Goal: Task Accomplishment & Management: Manage account settings

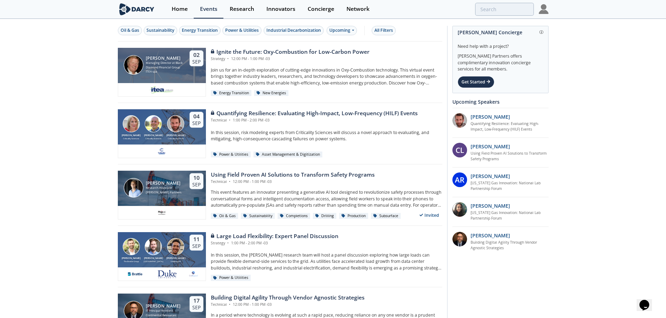
drag, startPoint x: 23, startPoint y: 165, endPoint x: 43, endPoint y: 144, distance: 28.9
click at [543, 9] on img at bounding box center [544, 9] width 10 height 10
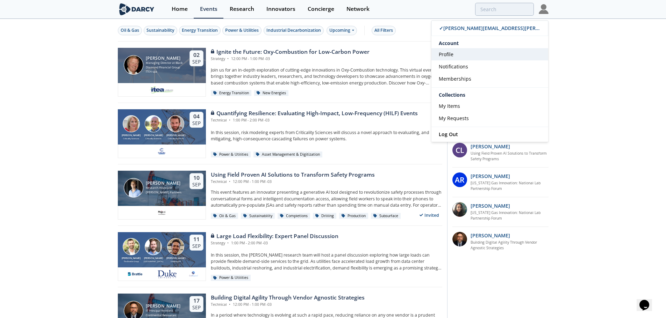
click at [455, 55] on link "Profile" at bounding box center [489, 54] width 117 height 12
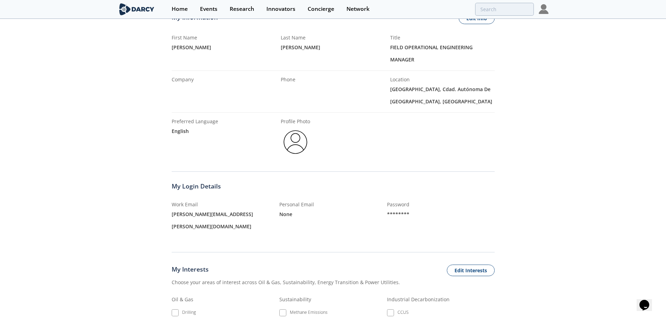
scroll to position [70, 0]
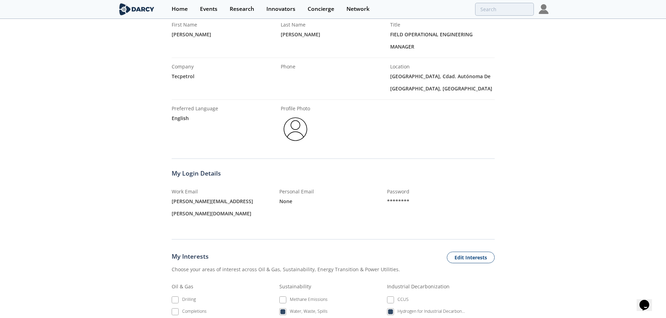
click at [178, 118] on div "english" at bounding box center [224, 118] width 105 height 12
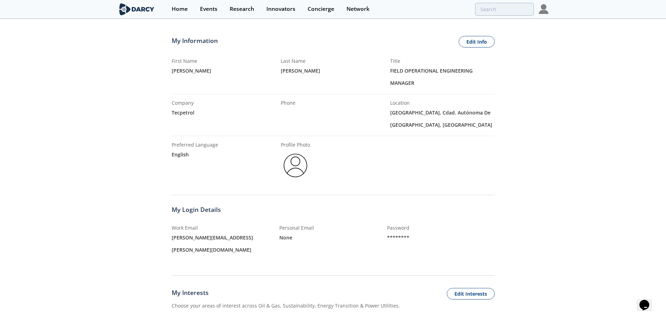
scroll to position [0, 0]
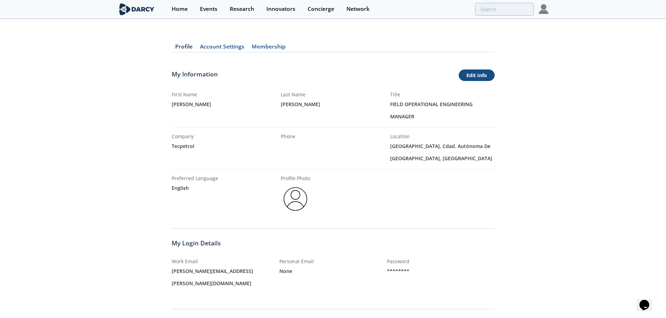
click at [485, 77] on link "Edit Info" at bounding box center [477, 76] width 36 height 12
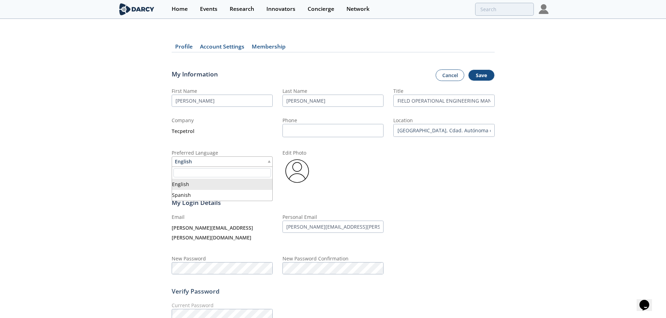
click at [227, 157] on div "English" at bounding box center [222, 162] width 101 height 10
click at [482, 76] on button "Save" at bounding box center [481, 76] width 27 height 12
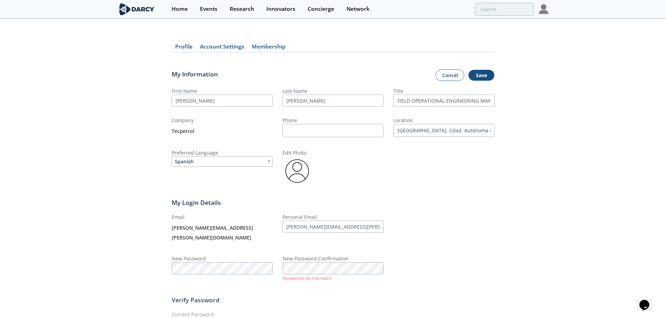
click at [408, 284] on fieldset "Verify Password Current Password Current password required" at bounding box center [333, 312] width 323 height 56
click at [127, 264] on div "Profile Account Settings Membership My Information Cancel Save First Name Eduar…" at bounding box center [333, 192] width 666 height 327
click at [483, 77] on button "Save" at bounding box center [481, 76] width 27 height 12
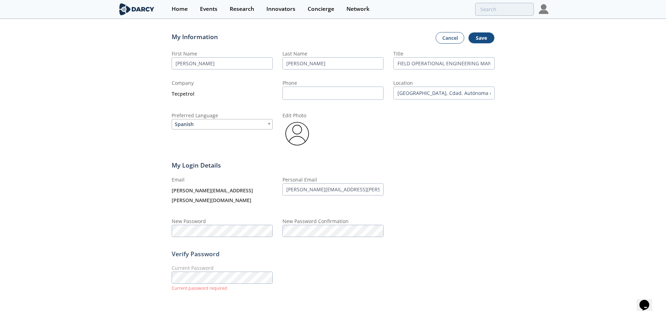
scroll to position [46, 0]
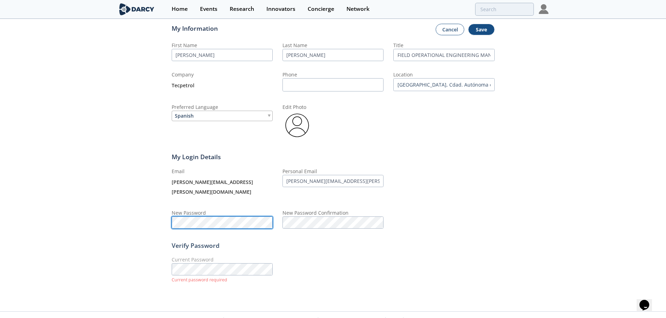
click at [117, 217] on div "Profile Account Settings Membership My Information Cancel Save First Name Eduar…" at bounding box center [333, 143] width 666 height 318
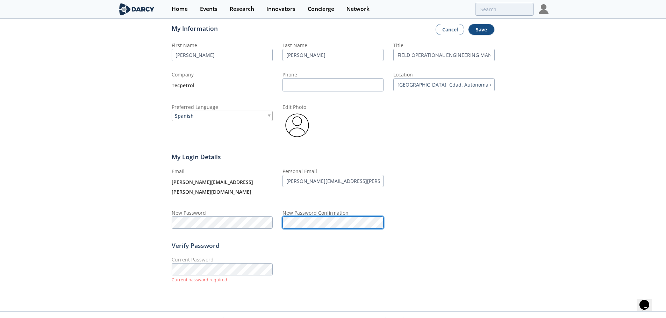
click at [229, 217] on div "Email eduardo.ortiz@tecpetrol.com Personal Email eduardo.ortiz@tecpetrol.com Ne…" at bounding box center [333, 198] width 323 height 61
click at [500, 169] on div "Profile Account Settings Membership My Information Cancel Save First Name Eduar…" at bounding box center [333, 143] width 666 height 318
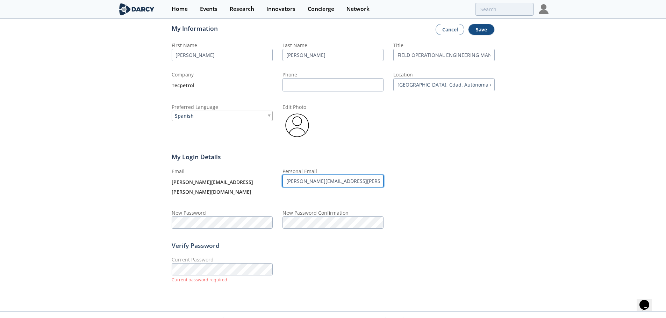
drag, startPoint x: 362, startPoint y: 181, endPoint x: 215, endPoint y: 188, distance: 146.3
click at [216, 187] on div "Email eduardo.ortiz@tecpetrol.com Personal Email eduardo.ortiz@tecpetrol.com Ne…" at bounding box center [333, 198] width 323 height 61
type input "ortizeduardoest@gmail.com"
click at [463, 210] on div "Email eduardo.ortiz@tecpetrol.com Personal Email ortizeduardoest@gmail.com New …" at bounding box center [333, 198] width 323 height 61
click at [487, 33] on button "Save" at bounding box center [481, 30] width 27 height 12
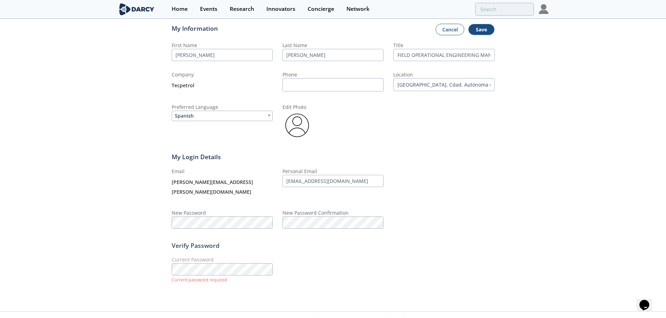
drag, startPoint x: 484, startPoint y: 28, endPoint x: 491, endPoint y: 36, distance: 10.7
click at [484, 29] on button "Save" at bounding box center [481, 30] width 27 height 12
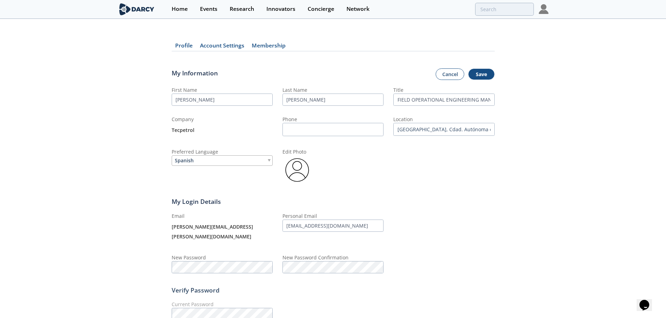
scroll to position [0, 0]
click at [214, 47] on link "Account Settings" at bounding box center [222, 48] width 52 height 8
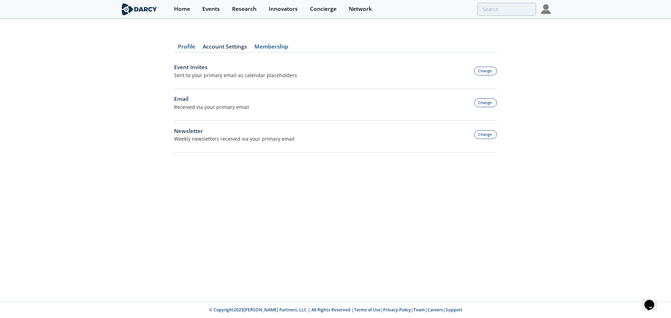
click at [192, 49] on link "Profile" at bounding box center [186, 48] width 25 height 8
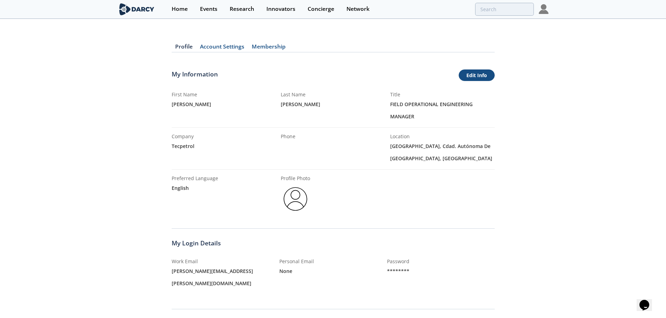
click at [477, 75] on link "Edit Info" at bounding box center [477, 76] width 36 height 12
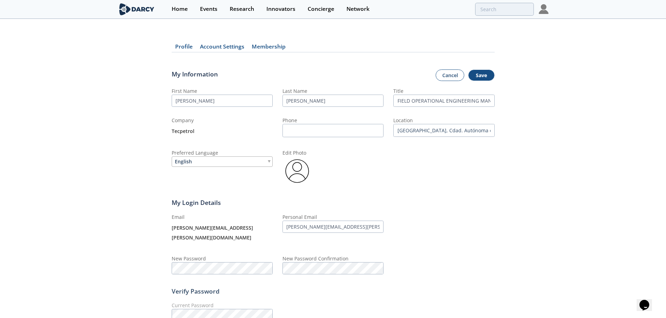
click at [229, 168] on div "Preferred Language English" at bounding box center [222, 167] width 101 height 37
click at [233, 163] on div "English" at bounding box center [222, 162] width 101 height 10
click at [146, 261] on div "Profile Account Settings Membership My Information Cancel Save First Name Eduar…" at bounding box center [333, 191] width 666 height 325
click at [357, 222] on input "eduardo.ortiz@tecpetrol.com" at bounding box center [332, 227] width 101 height 12
drag, startPoint x: 360, startPoint y: 226, endPoint x: 237, endPoint y: 219, distance: 122.9
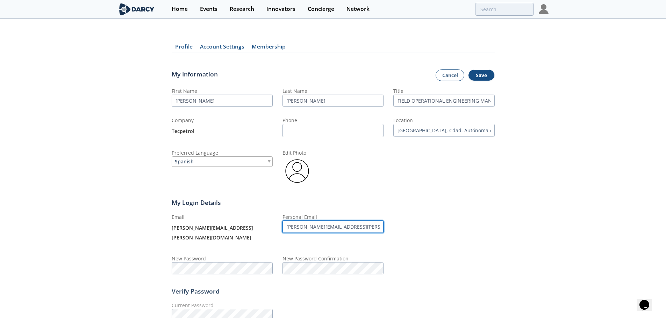
click at [237, 219] on div "Email eduardo.ortiz@tecpetrol.com Personal Email eduardo.ortiz@tecpetrol.com Ne…" at bounding box center [333, 244] width 323 height 61
type input "ortizeduardoest@gmail.com"
click at [505, 195] on div "Profile Account Settings Membership My Information Cancel Save First Name Eduar…" at bounding box center [333, 191] width 666 height 325
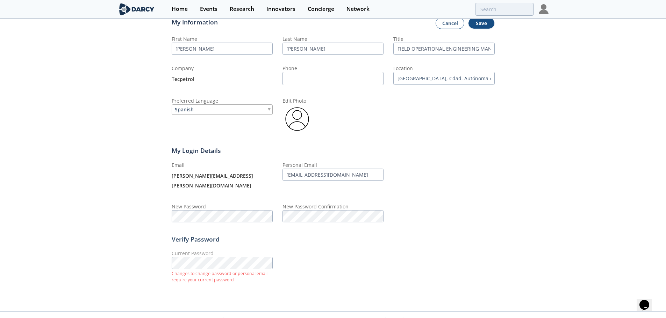
click at [353, 266] on div "Current Password Changes to change password or personal email require your curr…" at bounding box center [333, 267] width 323 height 35
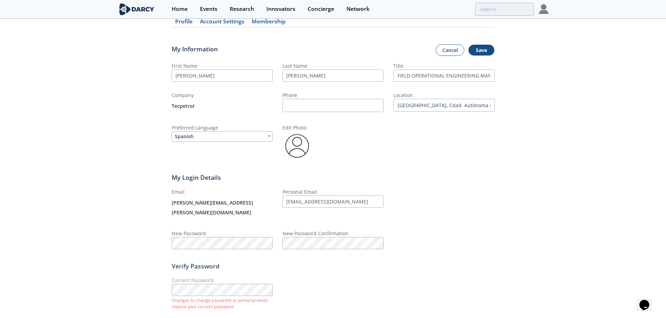
scroll to position [0, 0]
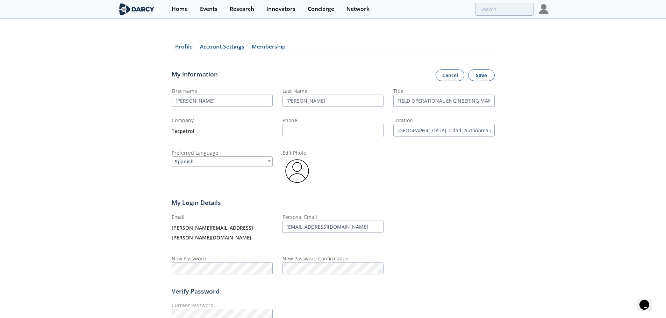
click at [476, 74] on button "Save" at bounding box center [481, 76] width 27 height 12
click at [513, 185] on div "Profile Account Settings Membership My Information Cancel Save First Name Eduar…" at bounding box center [333, 188] width 666 height 318
click at [327, 135] on input "Phone" at bounding box center [332, 131] width 101 height 14
type input "3815067981"
click at [494, 196] on fieldset "My Login Details Email eduardo.ortiz@tecpetrol.com Personal Email ortizeduardoe…" at bounding box center [333, 230] width 323 height 89
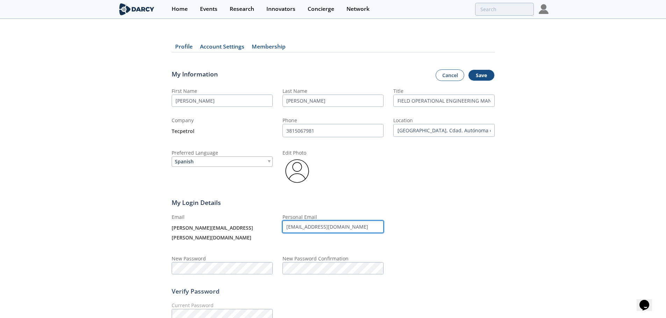
click at [382, 231] on input "ortizeduardoest@gmail.com" at bounding box center [332, 227] width 101 height 12
click at [459, 223] on div at bounding box center [443, 230] width 101 height 32
click at [296, 165] on img at bounding box center [296, 171] width 29 height 29
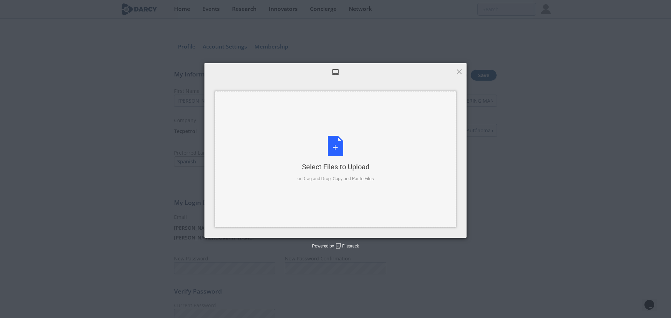
click at [339, 151] on div "Select Files to Upload or Drag and Drop, Copy and Paste Files" at bounding box center [336, 159] width 77 height 46
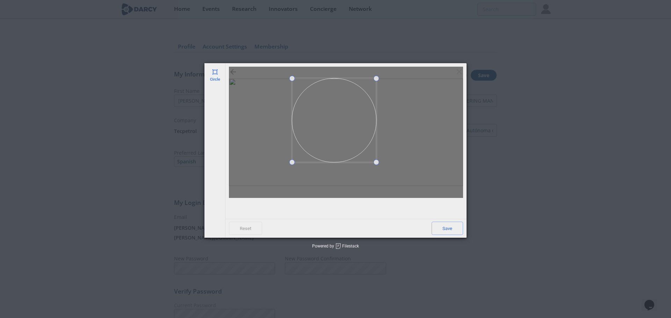
click at [374, 146] on div at bounding box center [334, 120] width 84 height 84
click at [357, 124] on span at bounding box center [345, 120] width 84 height 84
click at [310, 84] on span at bounding box center [308, 83] width 6 height 6
click at [341, 116] on span at bounding box center [348, 119] width 78 height 78
click at [458, 234] on span "Save" at bounding box center [447, 228] width 31 height 13
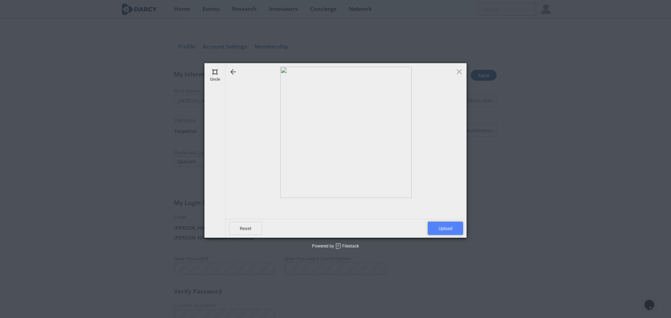
click at [455, 233] on span "Upload" at bounding box center [445, 228] width 35 height 13
click at [619, 165] on div "Circle Reset Upload Powered by Filestack" at bounding box center [335, 159] width 671 height 318
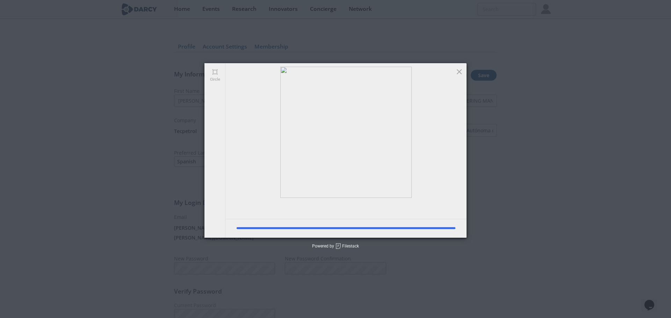
click at [567, 205] on div "Circle Reset Upload Powered by Filestack" at bounding box center [335, 159] width 671 height 318
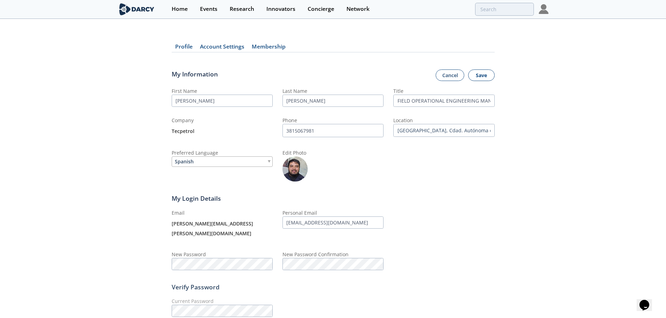
click at [480, 74] on button "Save" at bounding box center [481, 76] width 27 height 12
click at [228, 45] on link "Account Settings" at bounding box center [222, 48] width 52 height 8
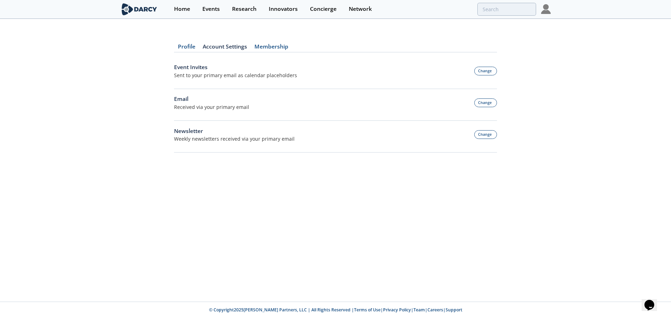
click at [178, 42] on div "Profile Account Settings Membership Event Invites Sent to your primary email as…" at bounding box center [335, 94] width 323 height 130
click at [184, 46] on link "Profile" at bounding box center [186, 48] width 25 height 8
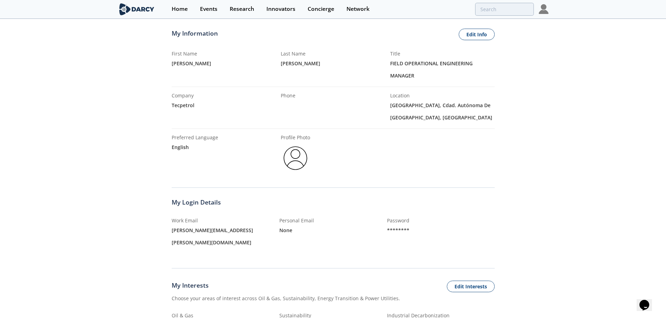
scroll to position [34, 0]
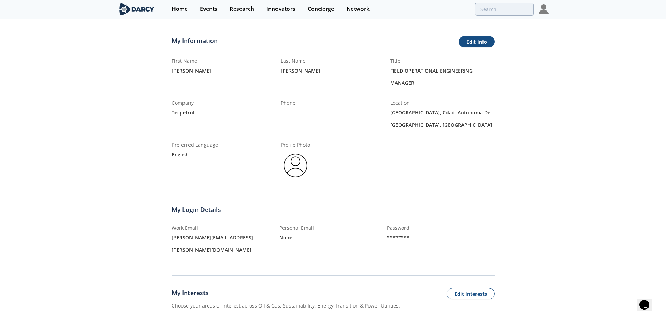
click at [480, 41] on link "Edit Info" at bounding box center [477, 42] width 36 height 12
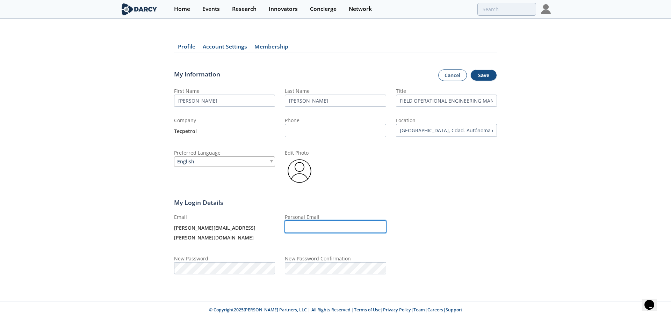
type input "eduardo.ortiz@tecpetrol.com"
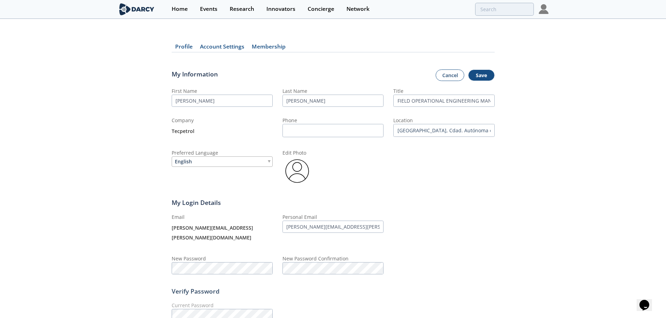
click at [536, 231] on div "Profile Account Settings Membership My Information Cancel Save First Name Eduar…" at bounding box center [333, 191] width 666 height 325
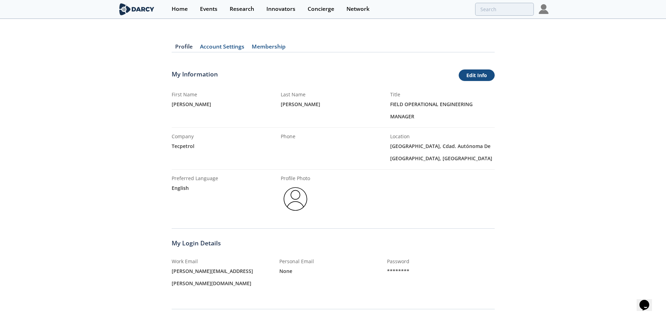
click at [471, 80] on link "Edit Info" at bounding box center [477, 76] width 36 height 12
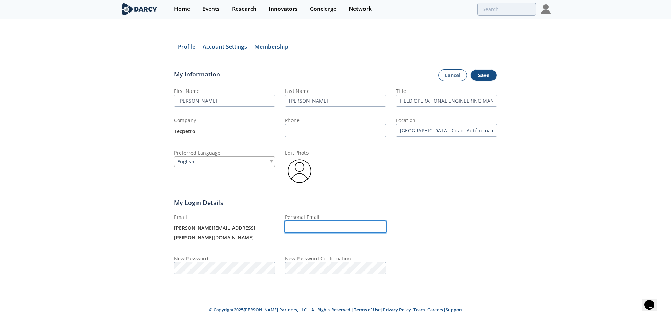
type input "eduardo.ortiz@tecpetrol.com"
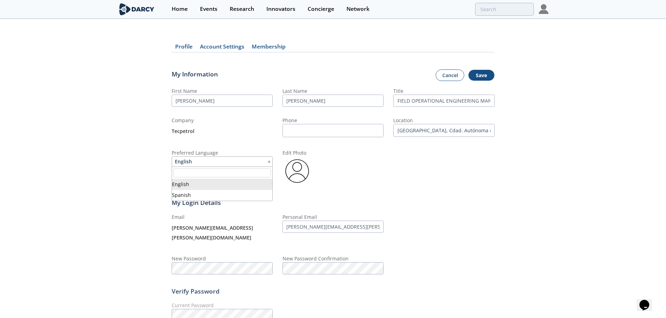
click at [221, 162] on div "English" at bounding box center [222, 162] width 101 height 10
click at [486, 75] on button "Save" at bounding box center [481, 76] width 27 height 12
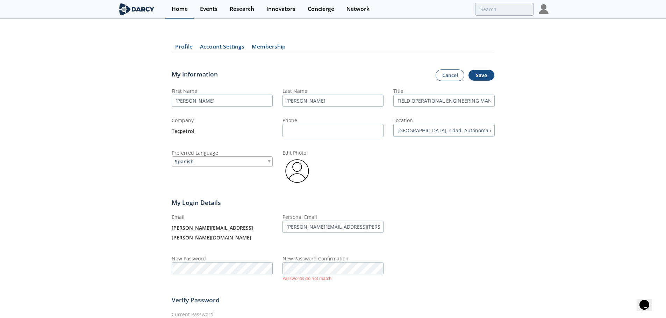
click at [177, 10] on div "Home" at bounding box center [180, 9] width 16 height 6
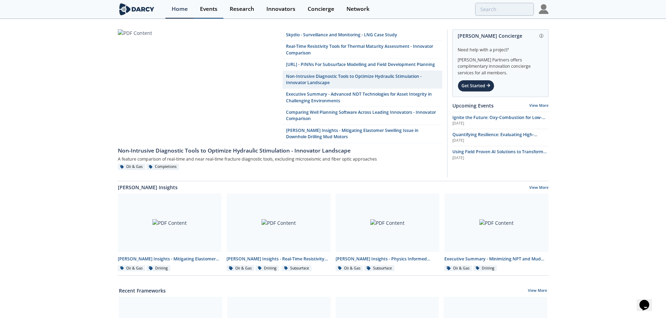
click at [209, 8] on div "Events" at bounding box center [208, 9] width 17 height 6
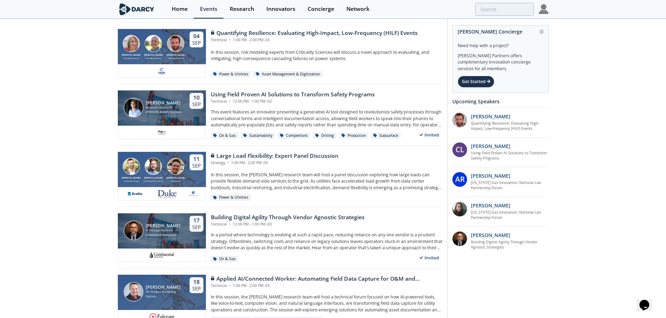
scroll to position [70, 0]
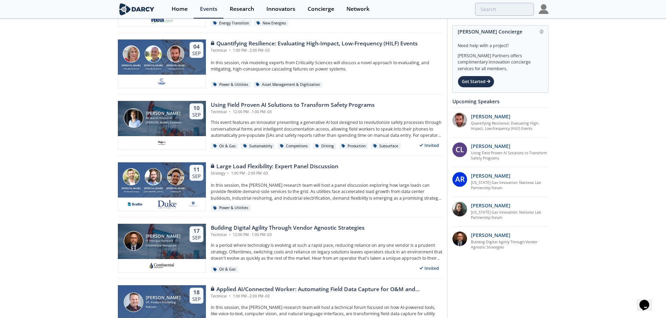
click at [545, 16] on div at bounding box center [544, 9] width 10 height 19
